Goal: Task Accomplishment & Management: Use online tool/utility

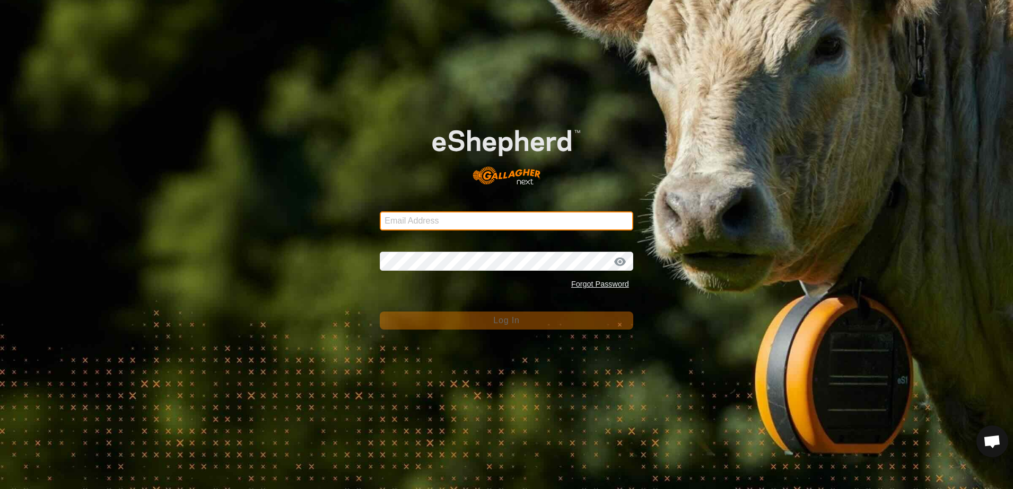
type input "[EMAIL_ADDRESS][DOMAIN_NAME]"
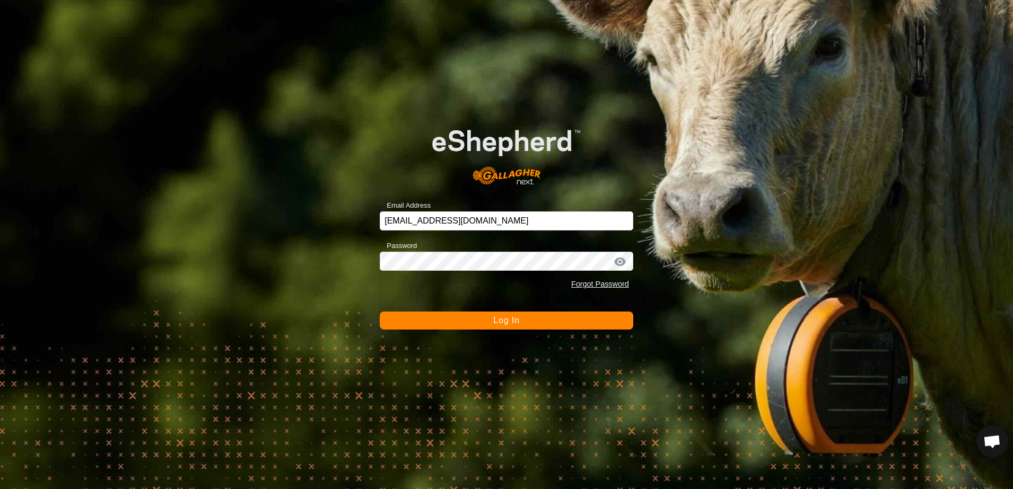
click at [428, 322] on button "Log In" at bounding box center [506, 321] width 253 height 18
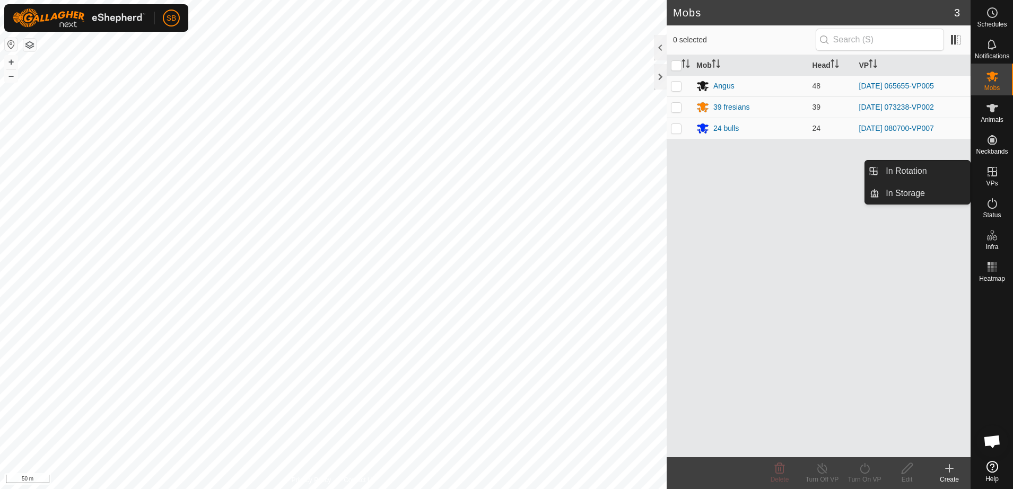
click at [991, 175] on icon at bounding box center [992, 171] width 13 height 13
click at [937, 167] on link "In Rotation" at bounding box center [924, 171] width 91 height 21
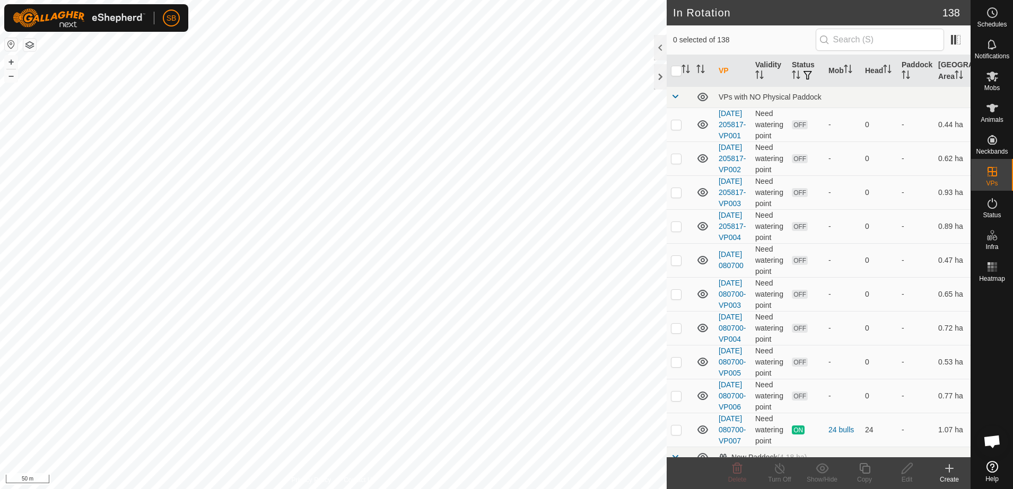
click at [950, 475] on div "Create" at bounding box center [949, 480] width 42 height 10
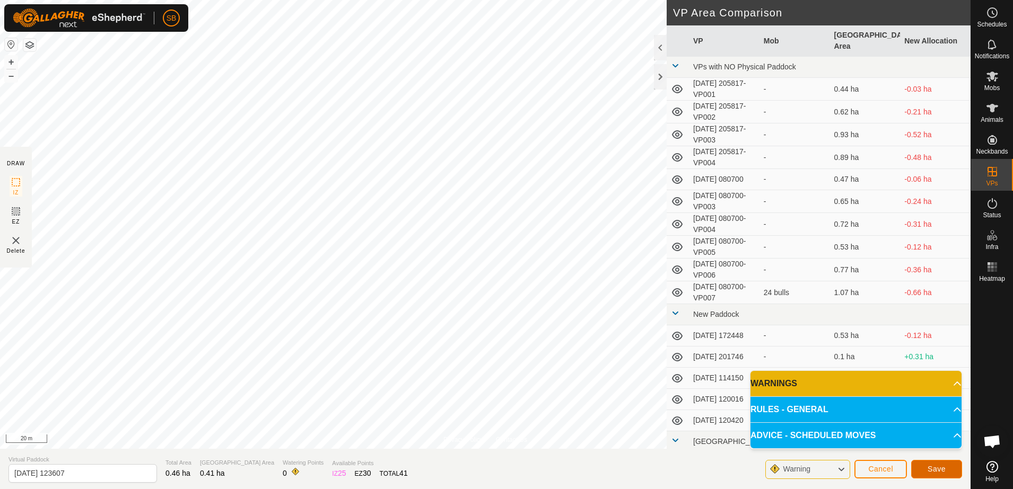
click at [931, 470] on span "Save" at bounding box center [937, 469] width 18 height 8
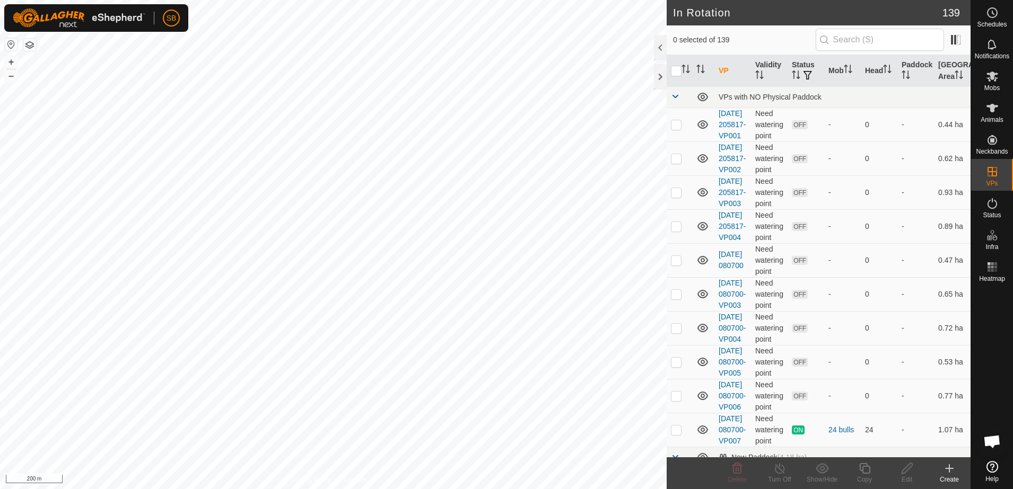
checkbox input "true"
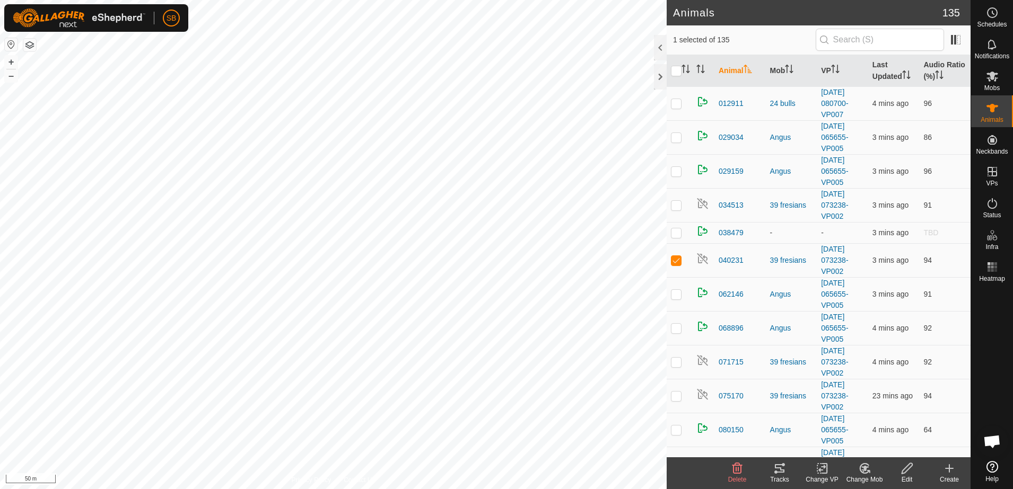
click at [783, 465] on icon at bounding box center [780, 469] width 10 height 8
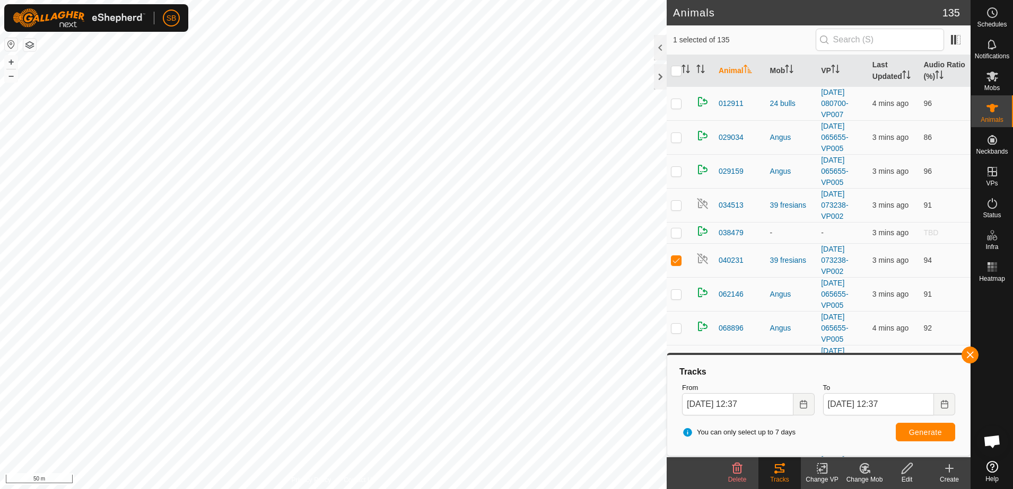
click at [967, 355] on button "button" at bounding box center [969, 355] width 17 height 17
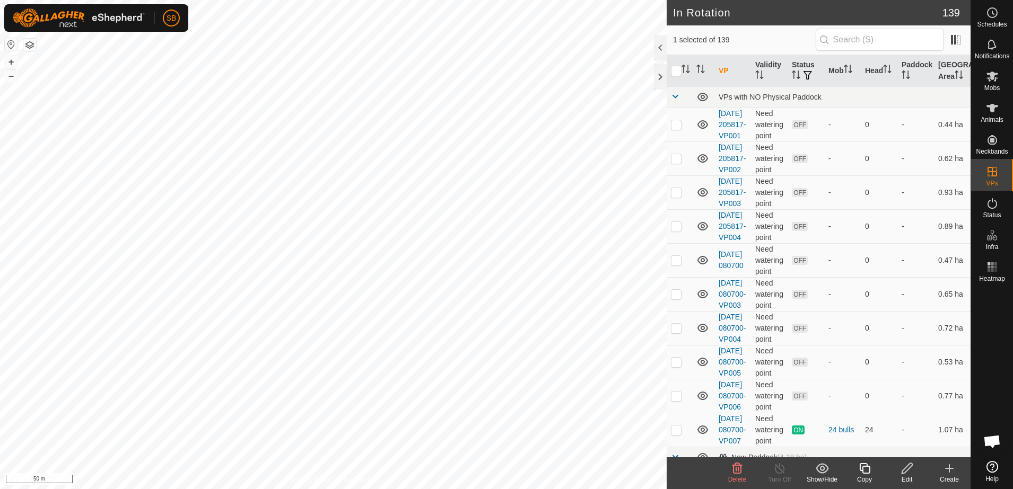
checkbox input "false"
checkbox input "true"
click at [868, 471] on icon at bounding box center [864, 468] width 13 height 13
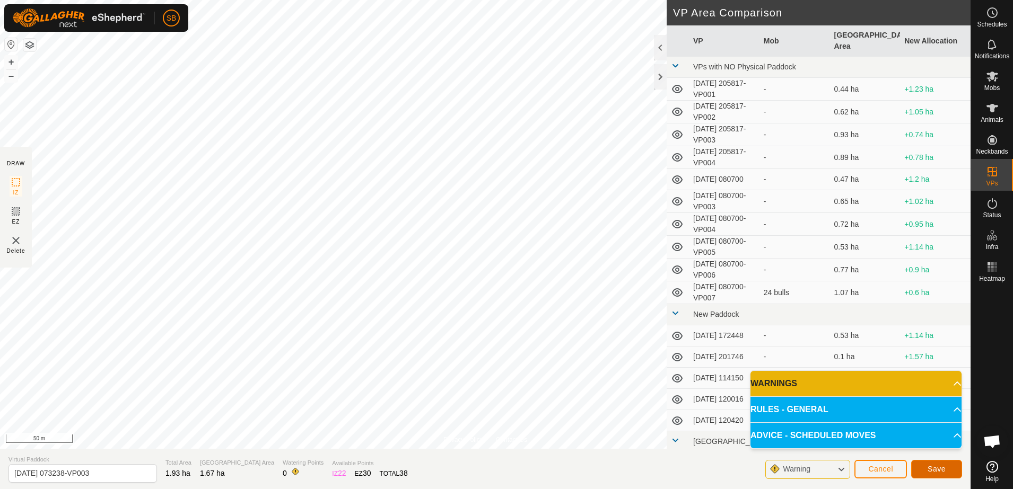
click at [946, 471] on button "Save" at bounding box center [936, 469] width 51 height 19
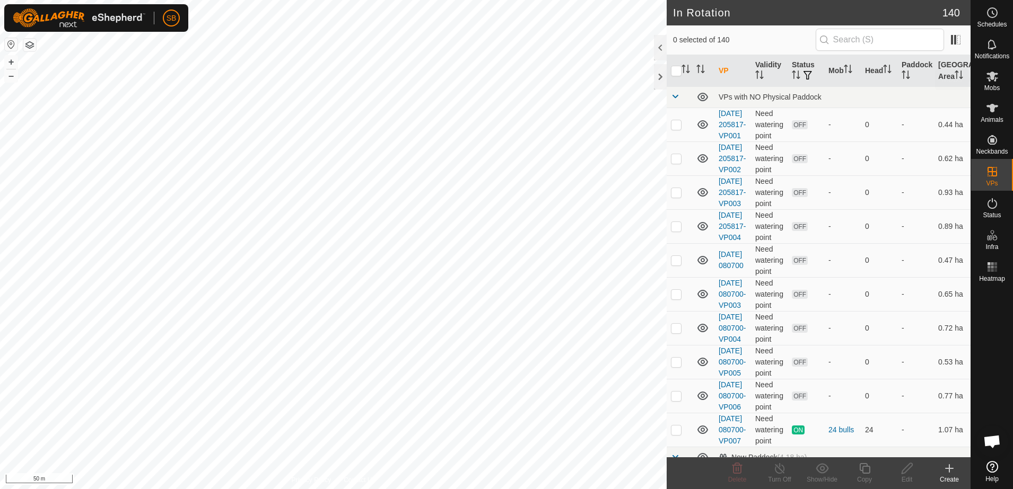
click at [992, 80] on icon at bounding box center [992, 77] width 12 height 10
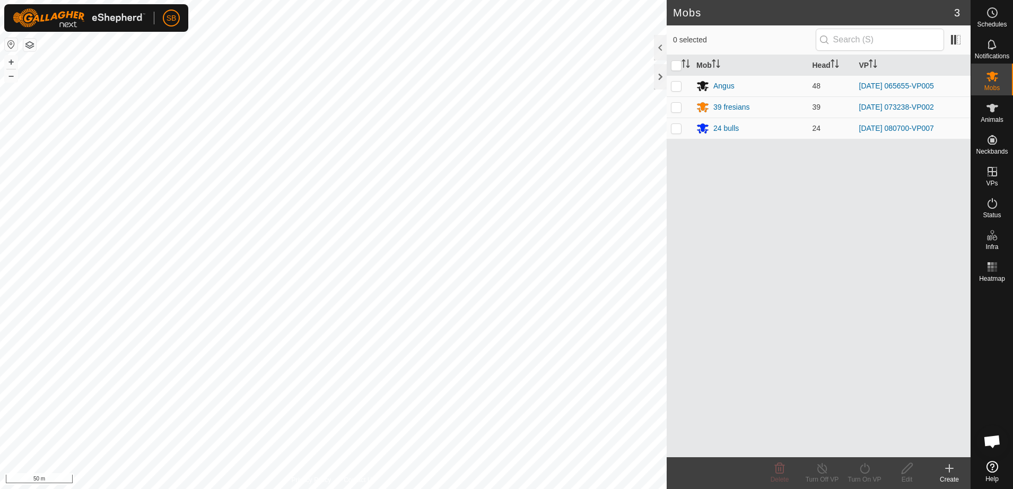
click at [677, 104] on p-checkbox at bounding box center [676, 107] width 11 height 8
checkbox input "true"
click at [864, 469] on icon at bounding box center [864, 468] width 13 height 13
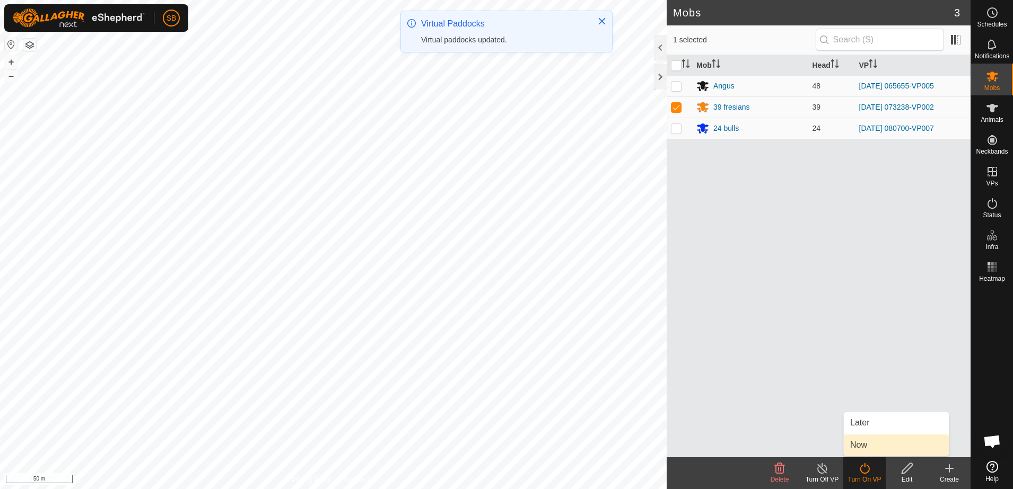
click at [870, 445] on link "Now" at bounding box center [896, 445] width 105 height 21
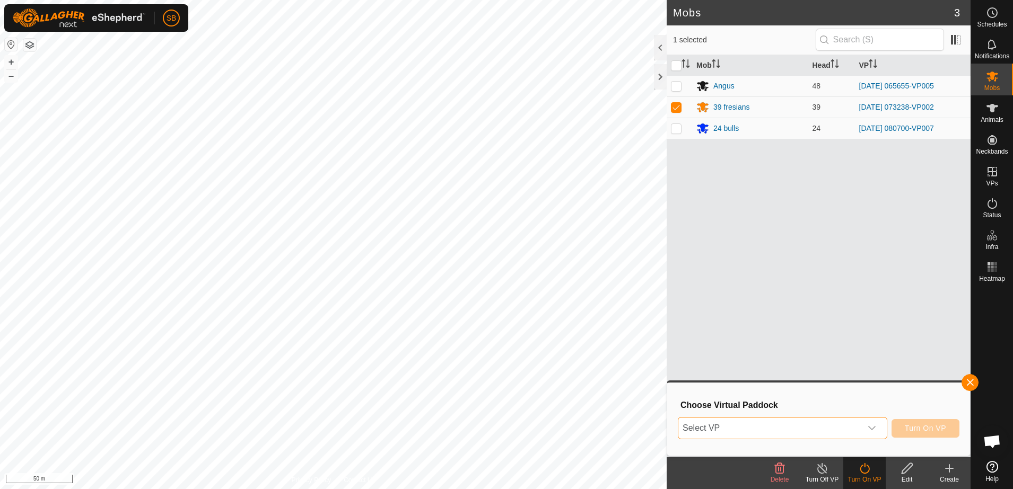
click at [861, 425] on span "Select VP" at bounding box center [769, 428] width 183 height 21
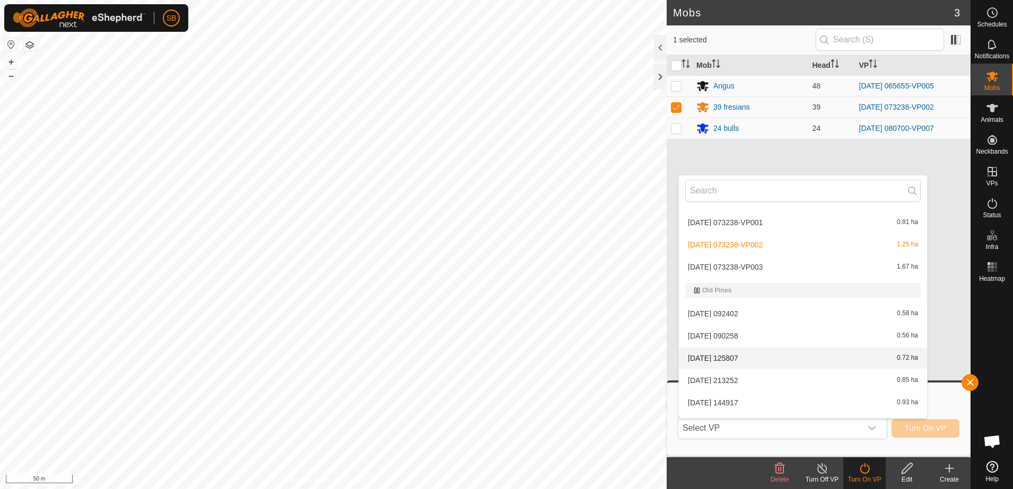
scroll to position [1337, 0]
click at [798, 334] on li "[DATE] 073238-VP003 1.67 ha" at bounding box center [803, 333] width 248 height 21
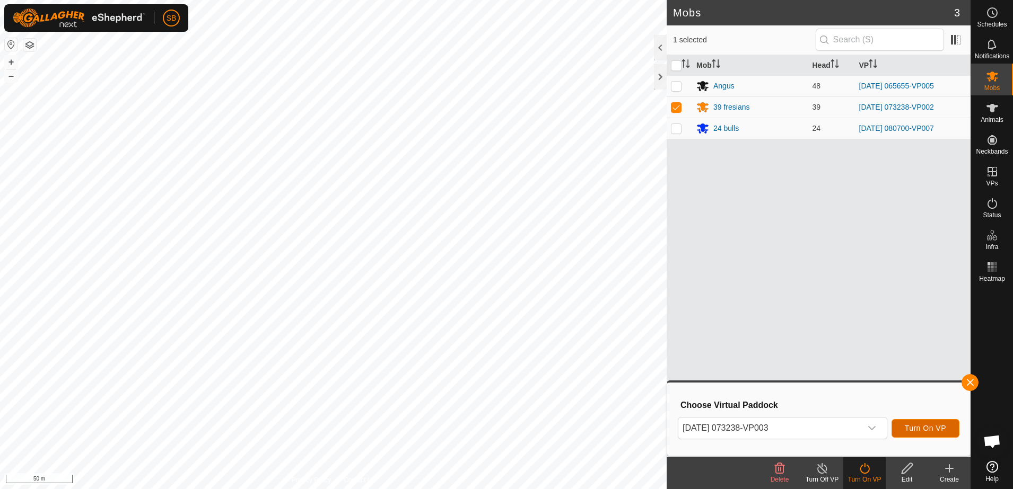
click at [935, 428] on span "Turn On VP" at bounding box center [925, 428] width 41 height 8
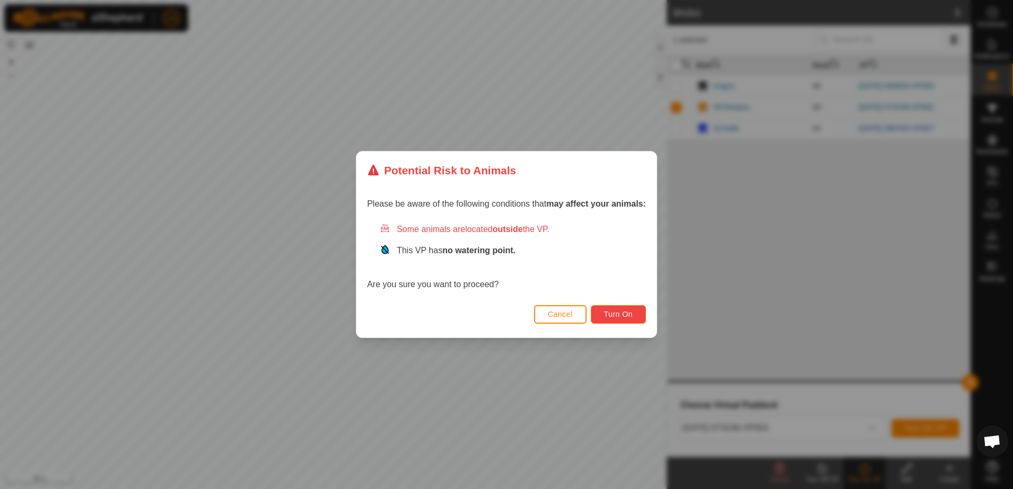
click at [637, 317] on button "Turn On" at bounding box center [618, 314] width 55 height 19
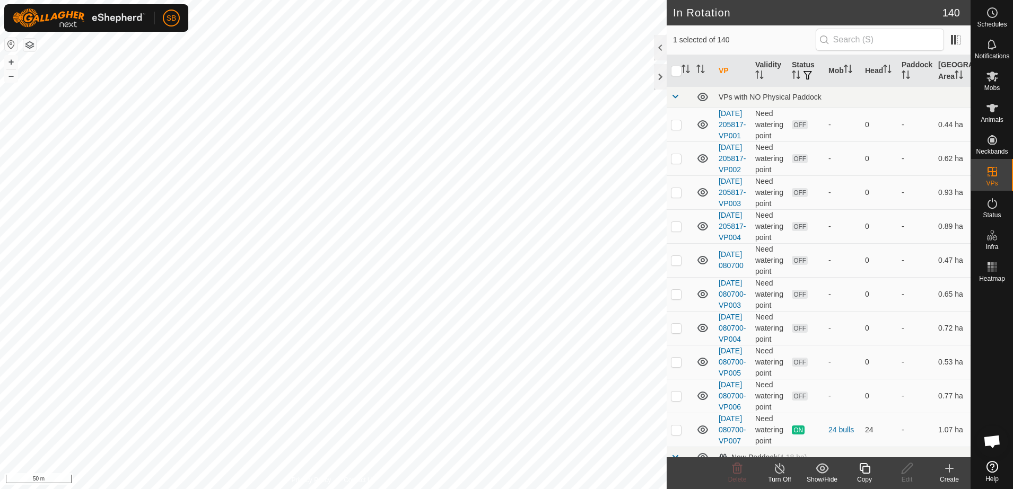
click at [864, 473] on icon at bounding box center [864, 468] width 11 height 11
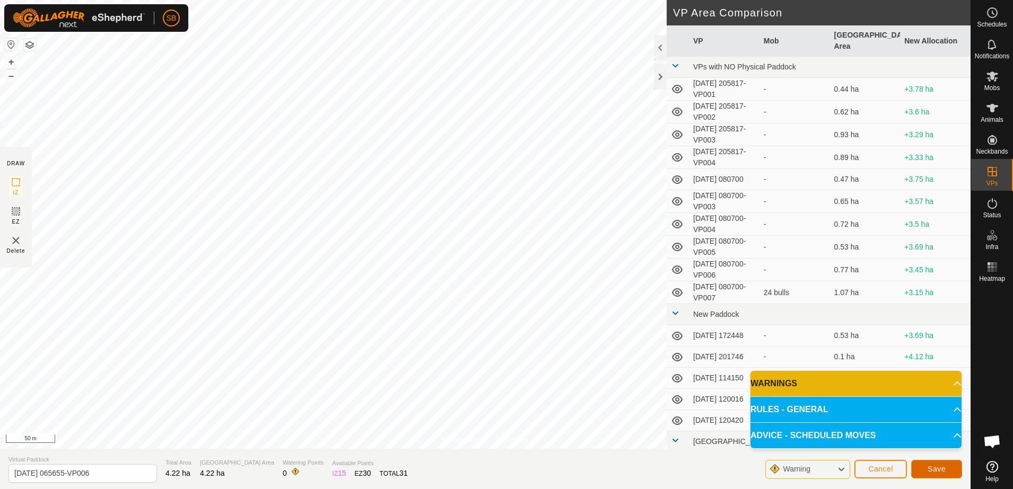
click at [931, 472] on span "Save" at bounding box center [937, 469] width 18 height 8
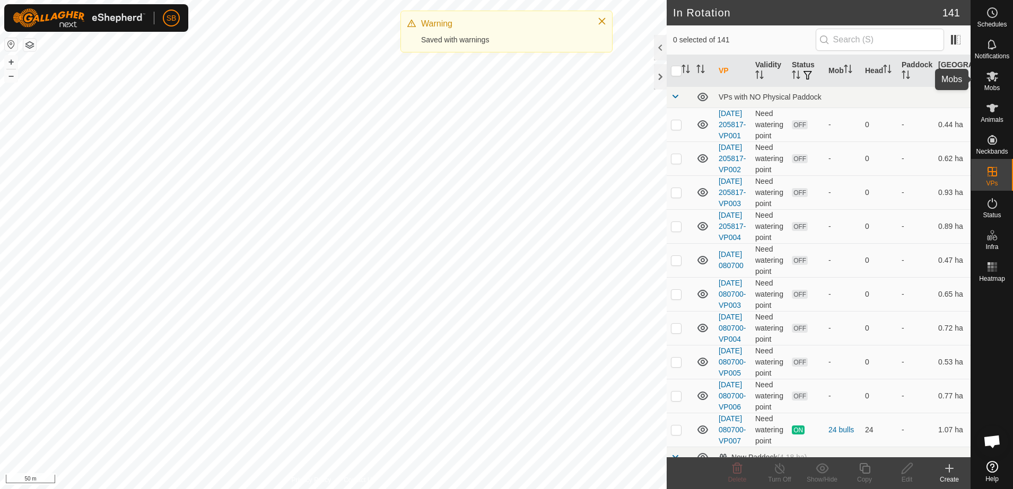
click at [989, 85] on span "Mobs" at bounding box center [991, 88] width 15 height 6
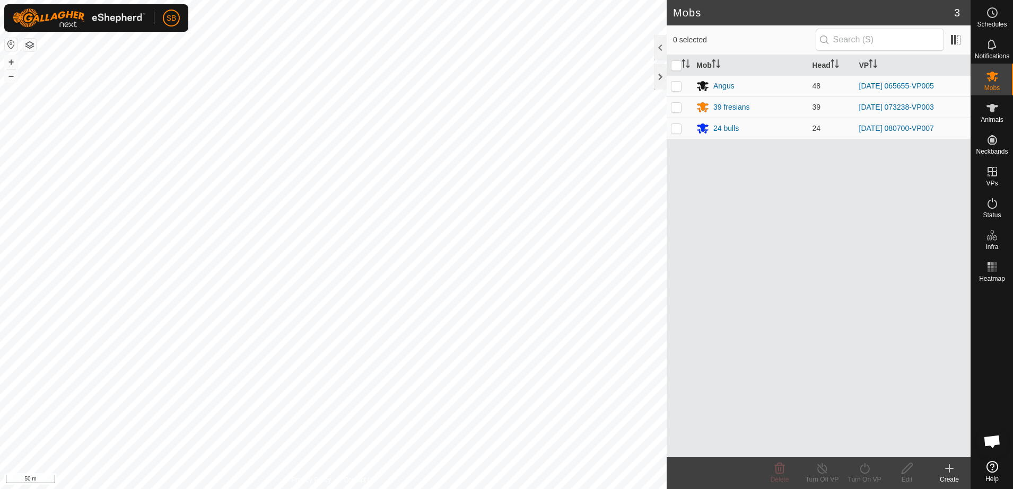
click at [679, 88] on p-checkbox at bounding box center [676, 86] width 11 height 8
checkbox input "true"
click at [868, 468] on icon at bounding box center [864, 468] width 13 height 13
click at [864, 443] on link "Now" at bounding box center [896, 445] width 105 height 21
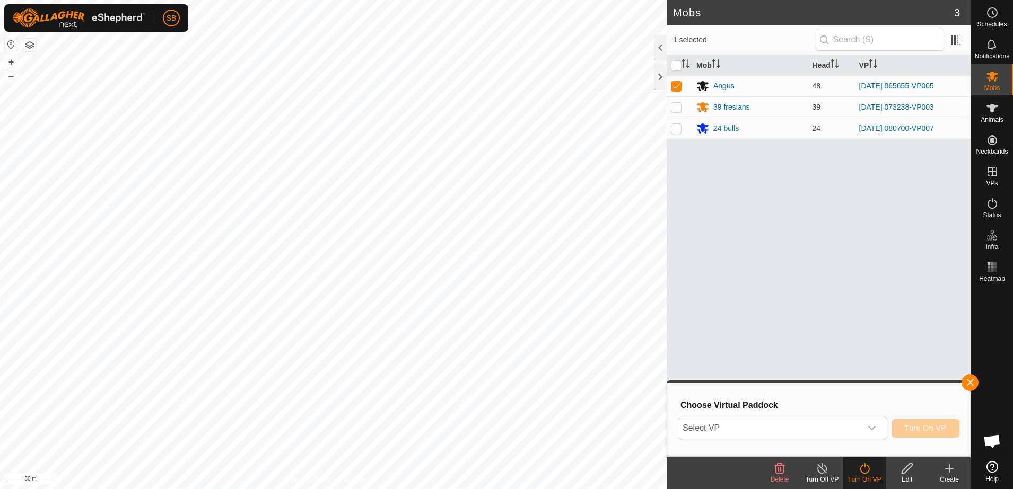
click at [820, 427] on span "Select VP" at bounding box center [769, 428] width 183 height 21
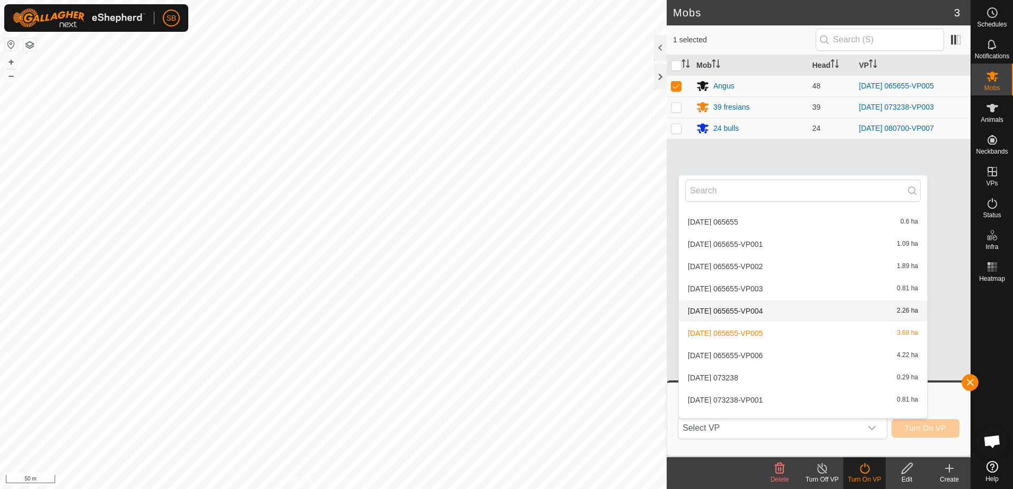
scroll to position [1271, 0]
click at [790, 337] on li "[DATE] 065655-VP006 4.22 ha" at bounding box center [803, 332] width 248 height 21
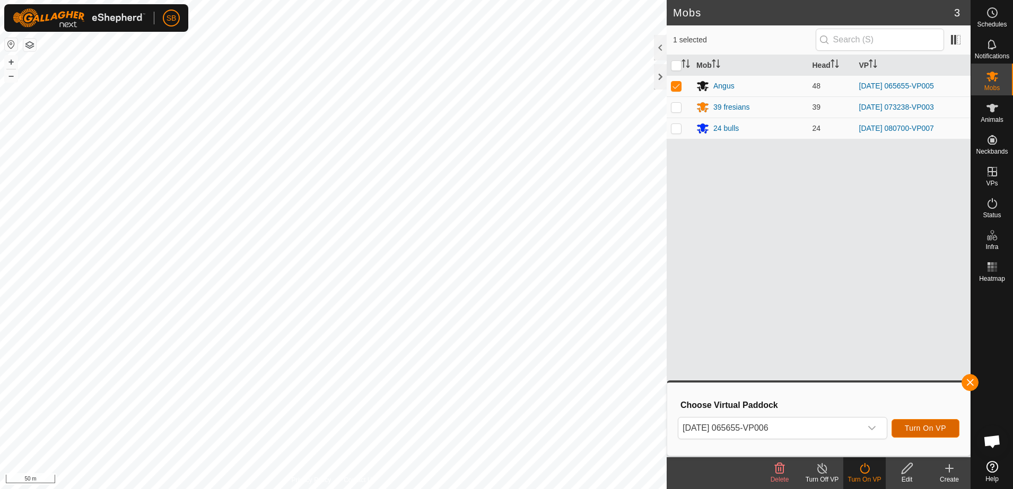
click at [912, 430] on span "Turn On VP" at bounding box center [925, 428] width 41 height 8
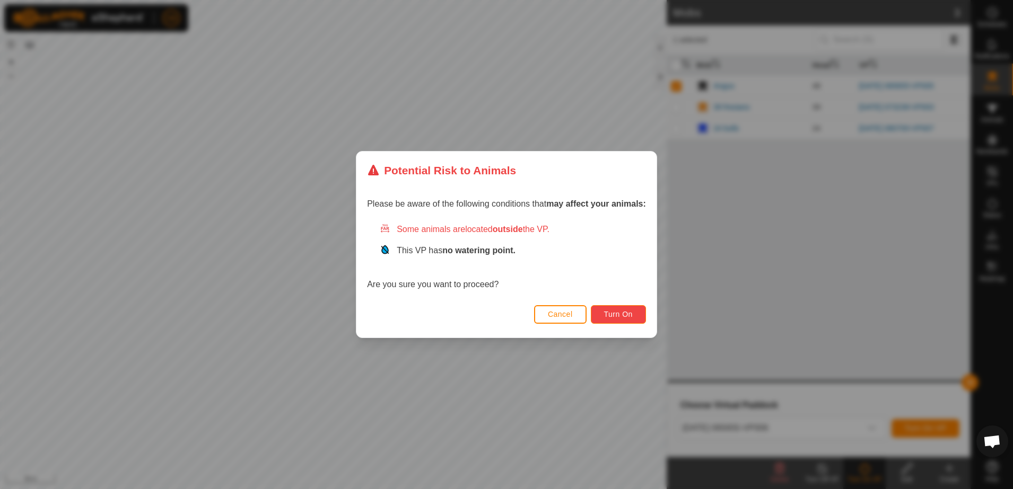
click at [622, 312] on span "Turn On" at bounding box center [618, 314] width 29 height 8
